Goal: Task Accomplishment & Management: Complete application form

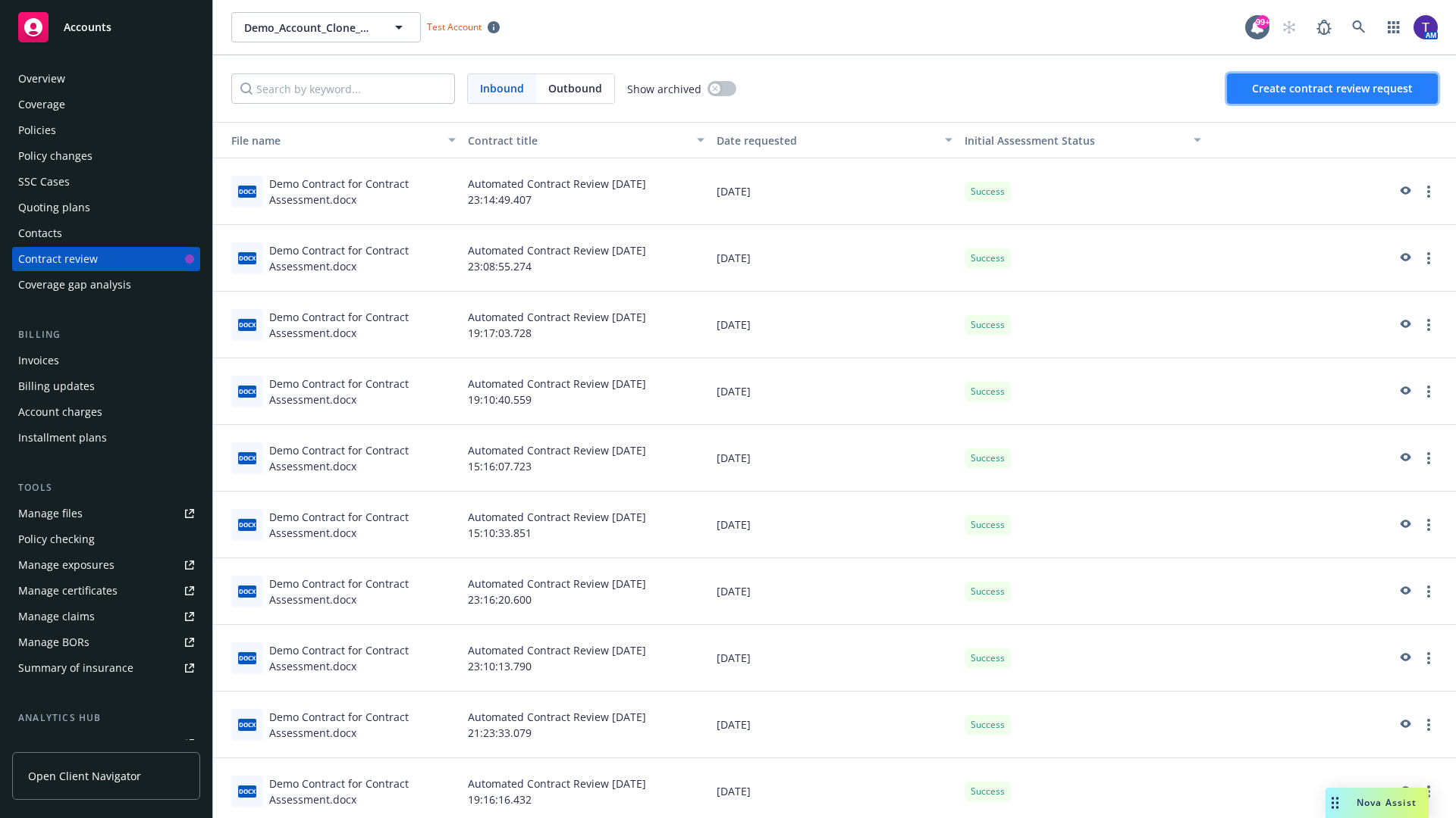
click at [1332, 88] on span "Create contract review request" at bounding box center [1331, 88] width 161 height 14
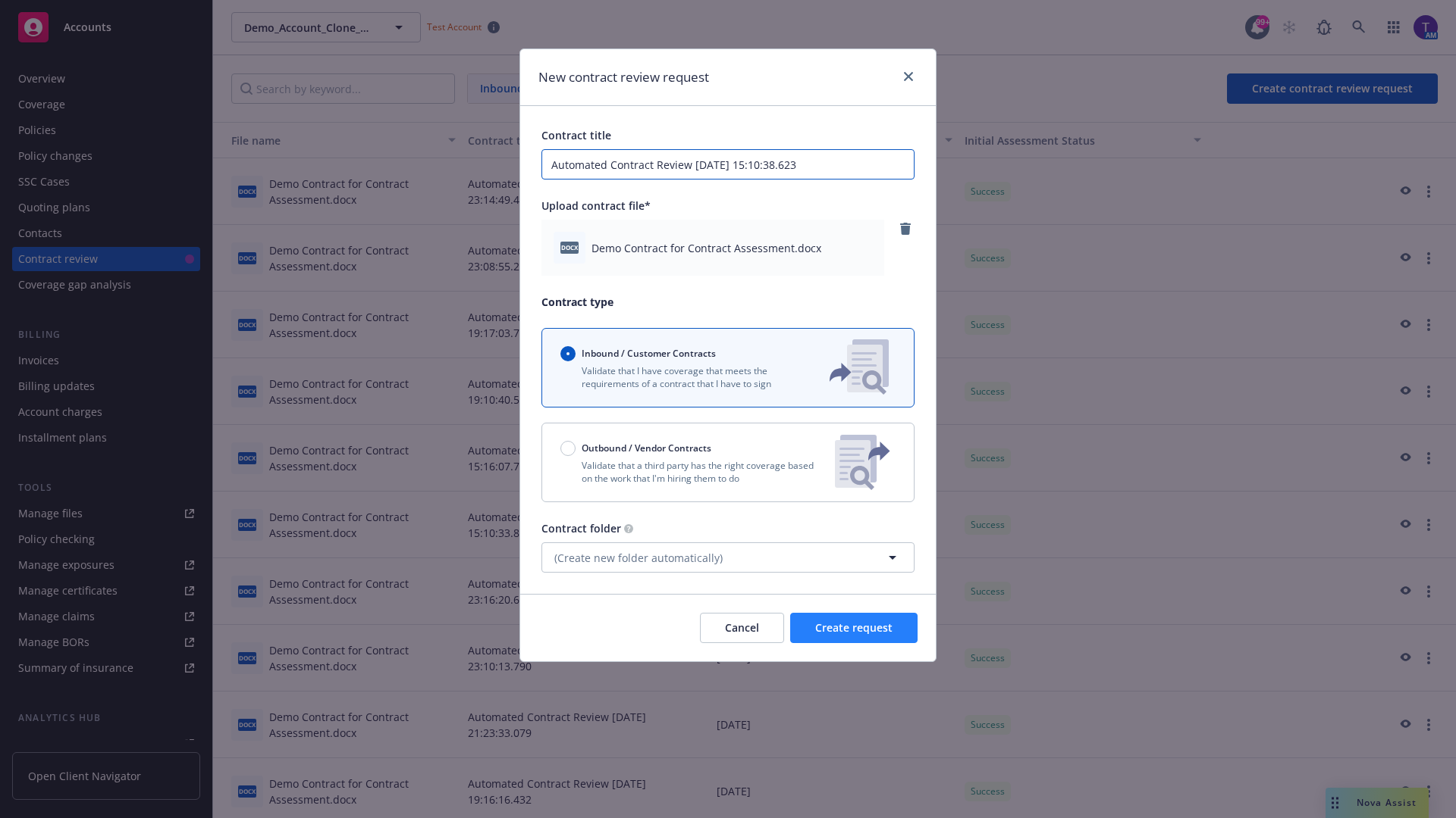
type input "Automated Contract Review 09-22-2025 15:10:38.623"
click at [854, 628] on span "Create request" at bounding box center [853, 627] width 77 height 14
